Goal: Task Accomplishment & Management: Use online tool/utility

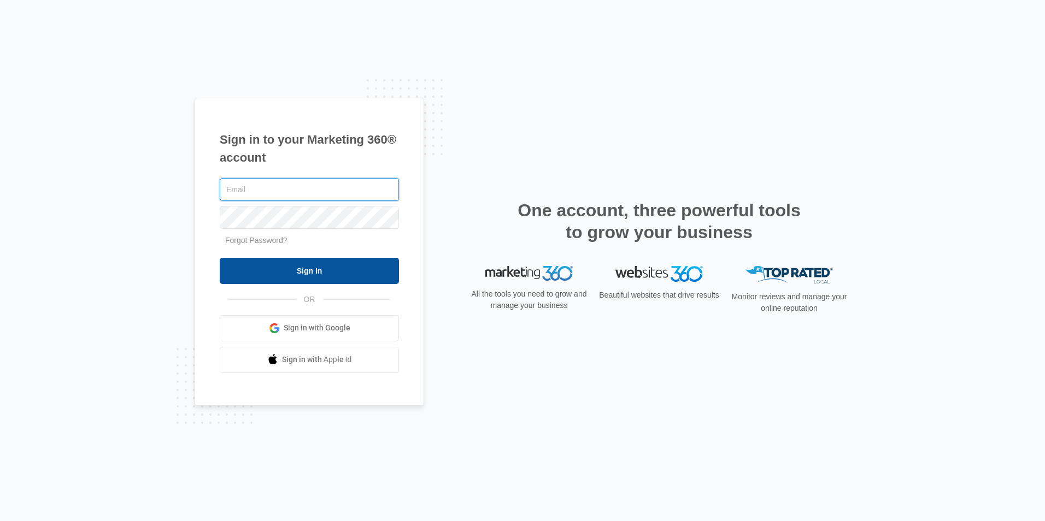
type input "[EMAIL_ADDRESS][DOMAIN_NAME]"
click at [290, 261] on input "Sign In" at bounding box center [309, 271] width 179 height 26
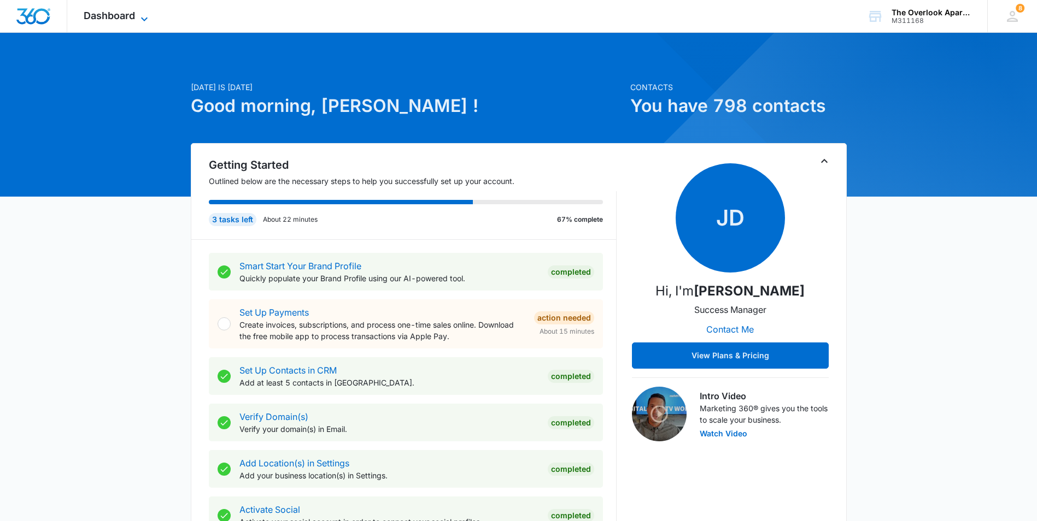
click at [120, 21] on span "Dashboard" at bounding box center [109, 15] width 51 height 11
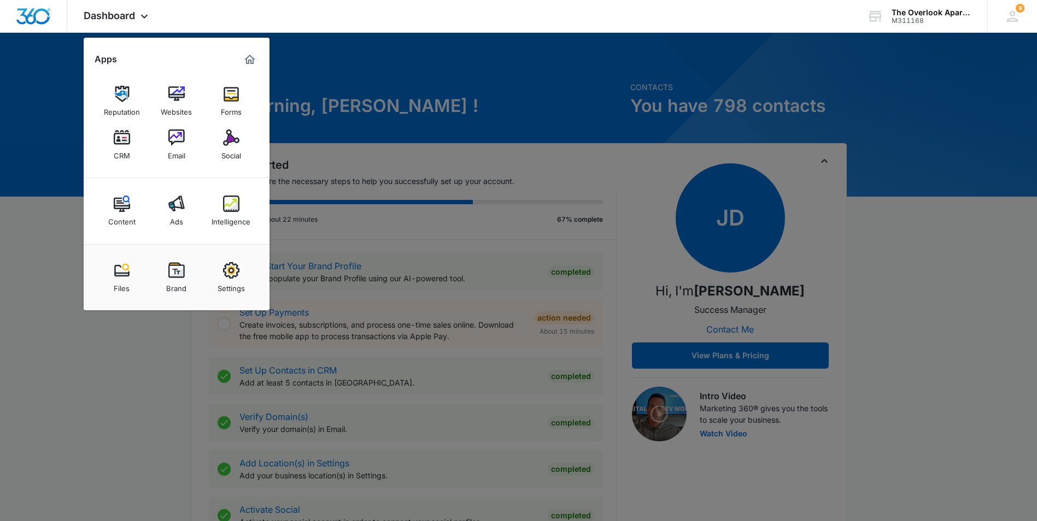
click at [129, 154] on div "CRM" at bounding box center [122, 153] width 16 height 14
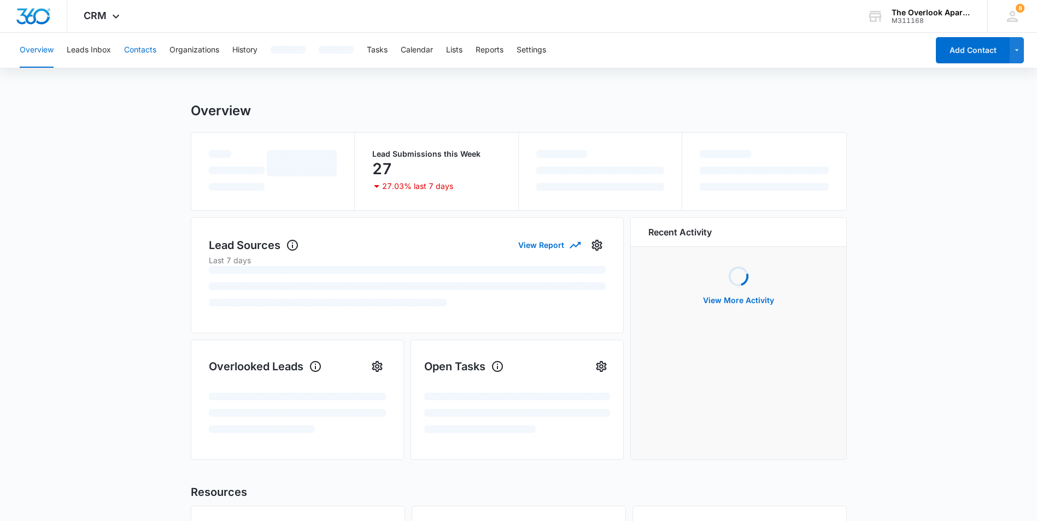
click at [143, 51] on button "Contacts" at bounding box center [140, 50] width 32 height 35
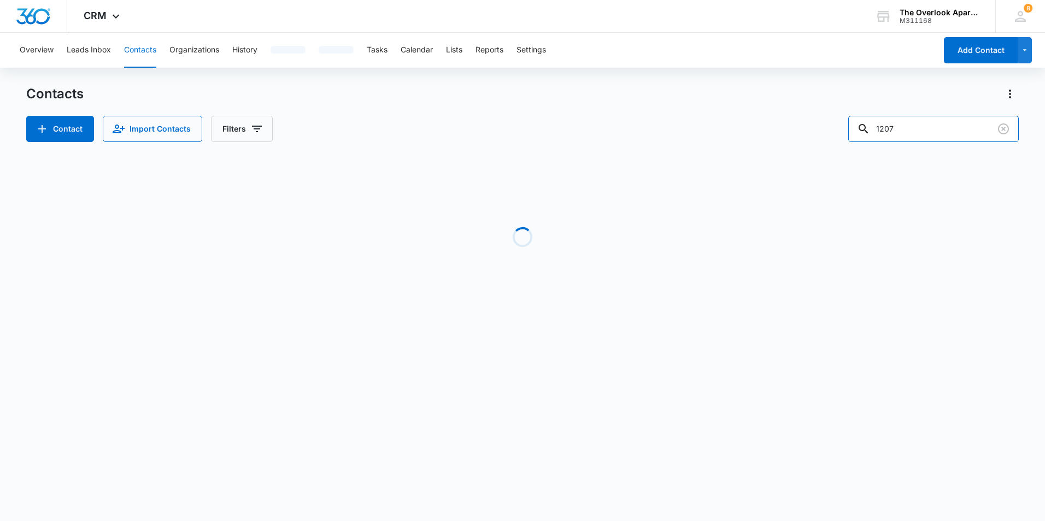
drag, startPoint x: 926, startPoint y: 127, endPoint x: 802, endPoint y: 121, distance: 123.7
click at [799, 124] on div "Contact Import Contacts Filters 1207" at bounding box center [522, 129] width 993 height 26
type input "4305"
